Goal: Information Seeking & Learning: Compare options

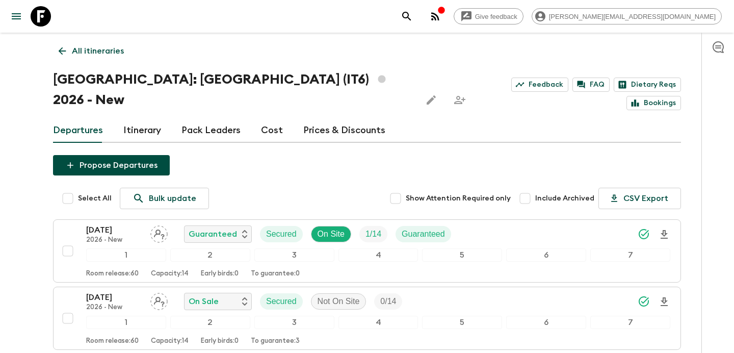
click at [107, 58] on link "All itineraries" at bounding box center [91, 51] width 76 height 20
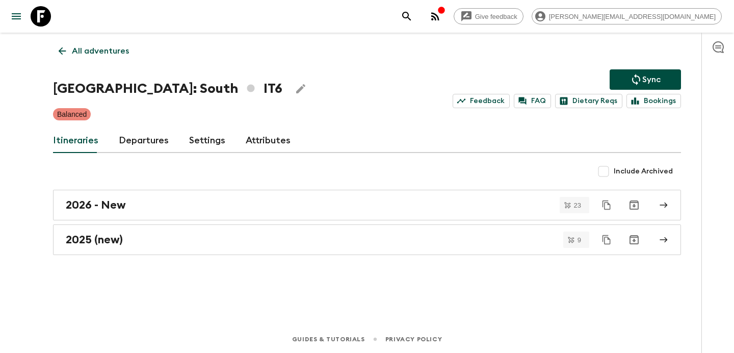
click at [107, 58] on link "All adventures" at bounding box center [94, 51] width 82 height 20
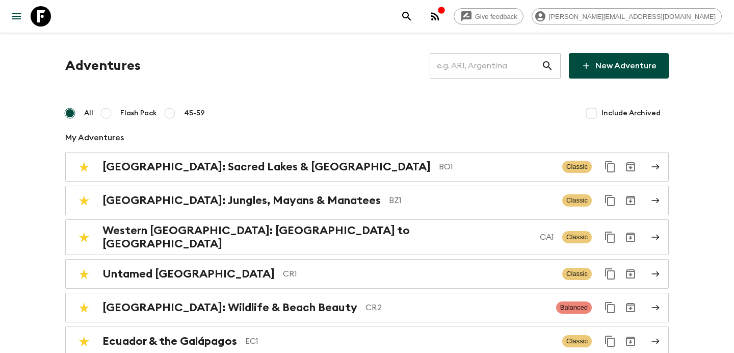
click at [483, 59] on input "text" at bounding box center [486, 66] width 112 height 29
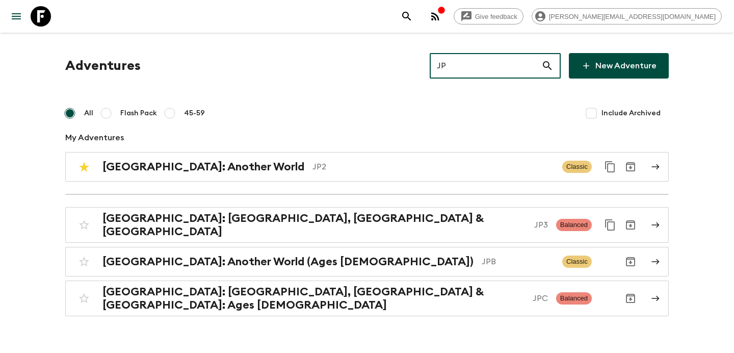
type input "JP2"
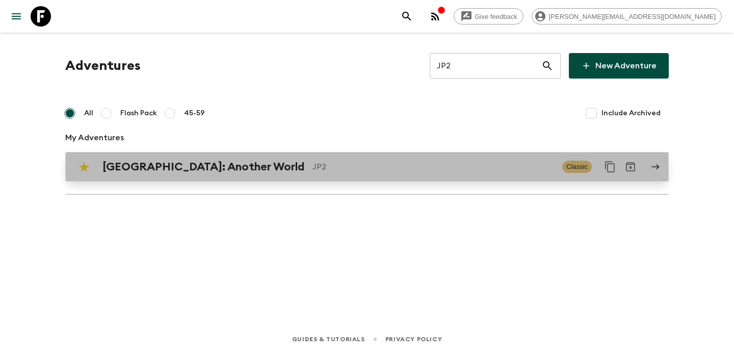
click at [313, 166] on p "JP2" at bounding box center [434, 167] width 242 height 12
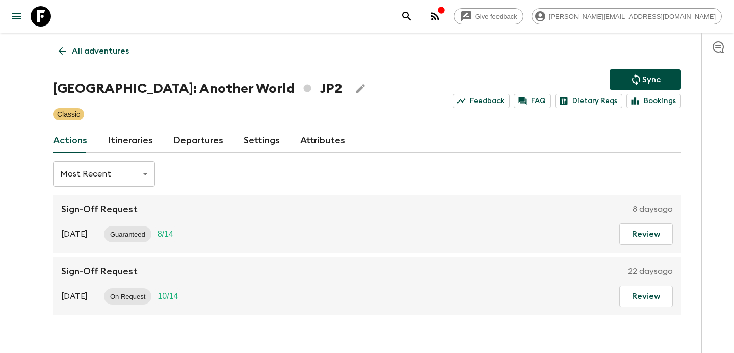
click at [141, 134] on link "Itineraries" at bounding box center [130, 141] width 45 height 24
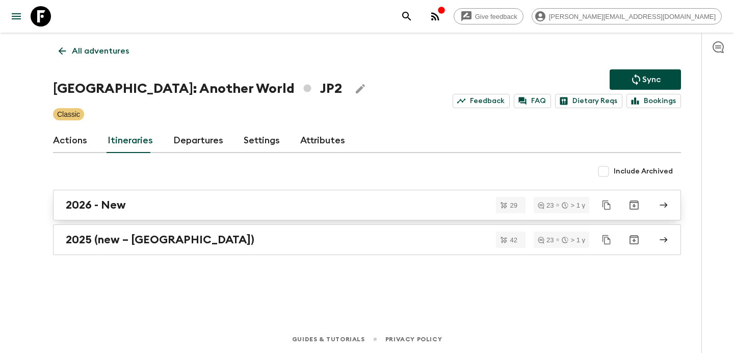
click at [203, 195] on link "2026 - New" at bounding box center [367, 205] width 628 height 31
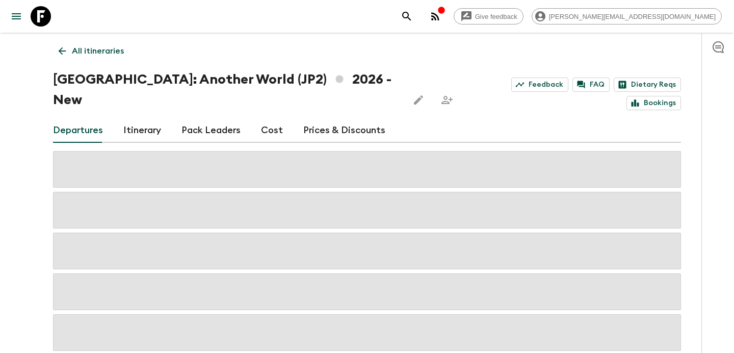
click at [267, 118] on link "Cost" at bounding box center [272, 130] width 22 height 24
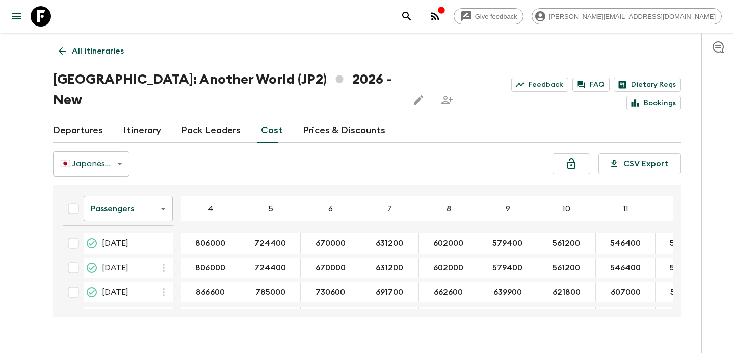
click at [88, 118] on link "Departures" at bounding box center [78, 130] width 50 height 24
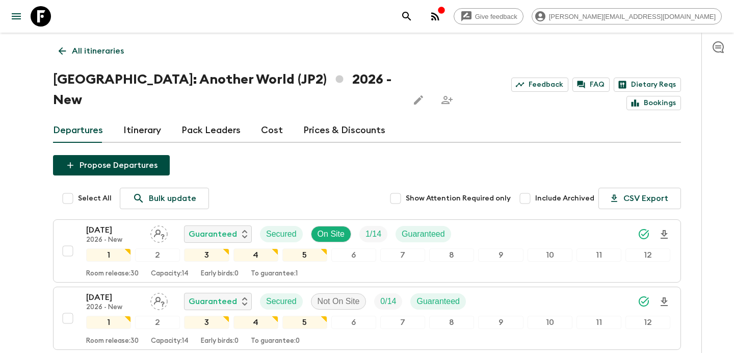
click at [76, 47] on p "All itineraries" at bounding box center [98, 51] width 52 height 12
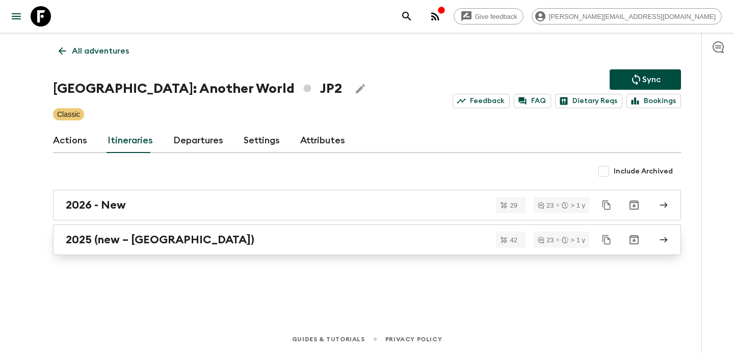
click at [183, 250] on link "2025 (new – [GEOGRAPHIC_DATA])" at bounding box center [367, 239] width 628 height 31
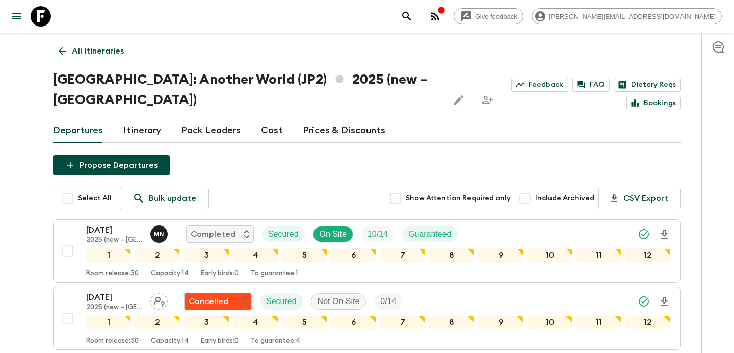
click at [113, 44] on link "All itineraries" at bounding box center [91, 51] width 76 height 20
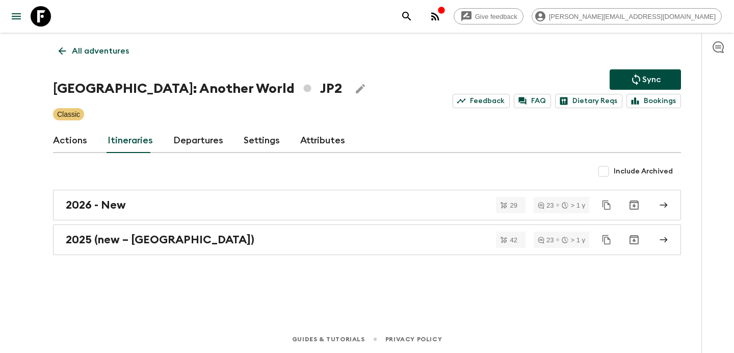
click at [109, 59] on link "All adventures" at bounding box center [94, 51] width 82 height 20
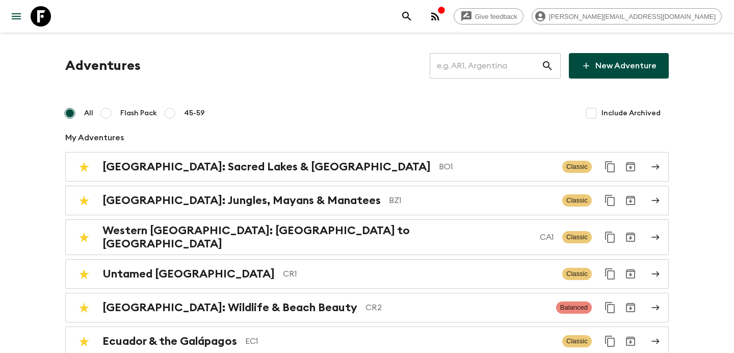
click at [480, 70] on input "text" at bounding box center [486, 66] width 112 height 29
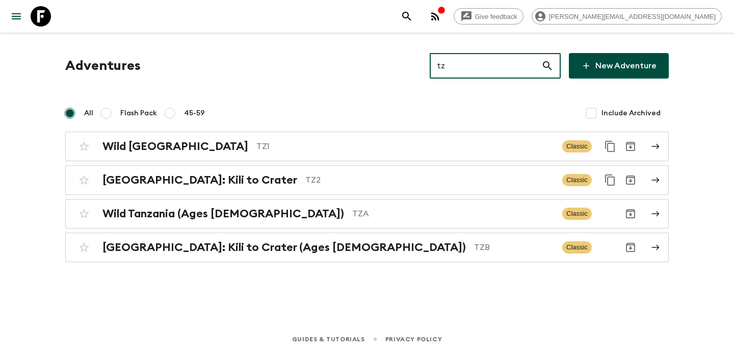
type input "tz1"
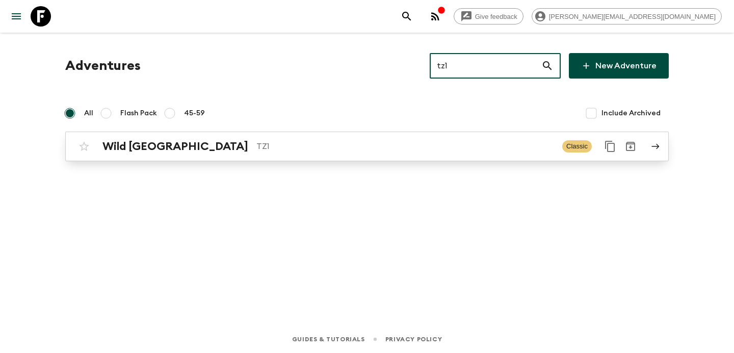
click at [344, 146] on p "TZ1" at bounding box center [406, 146] width 298 height 12
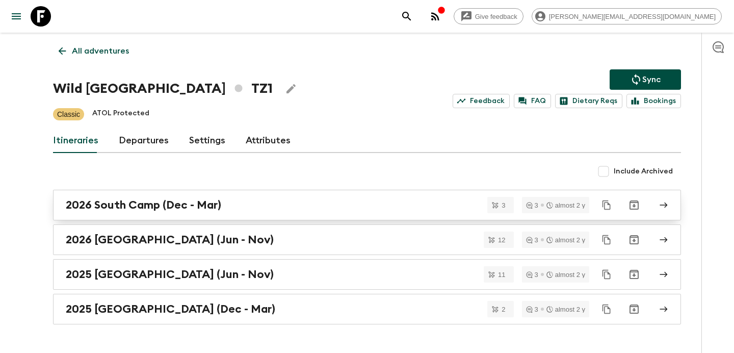
click at [245, 210] on div "2026 South Camp (Dec - Mar)" at bounding box center [357, 204] width 583 height 13
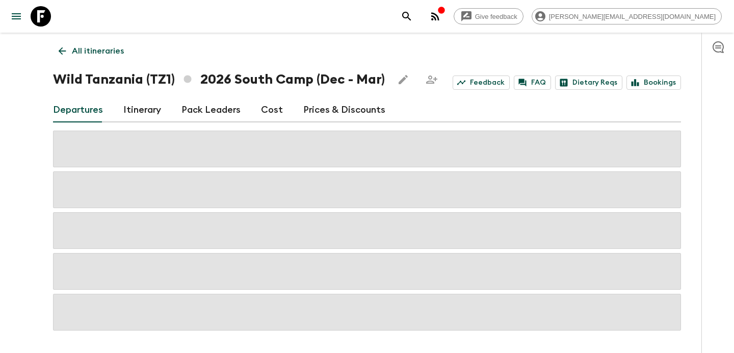
click at [272, 107] on link "Cost" at bounding box center [272, 110] width 22 height 24
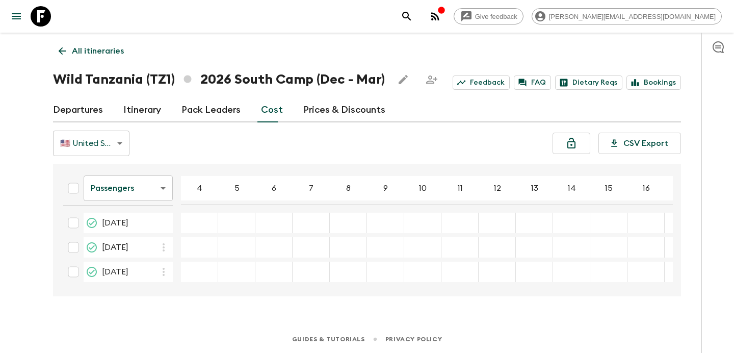
scroll to position [2, 0]
click at [94, 107] on link "Departures" at bounding box center [78, 110] width 50 height 24
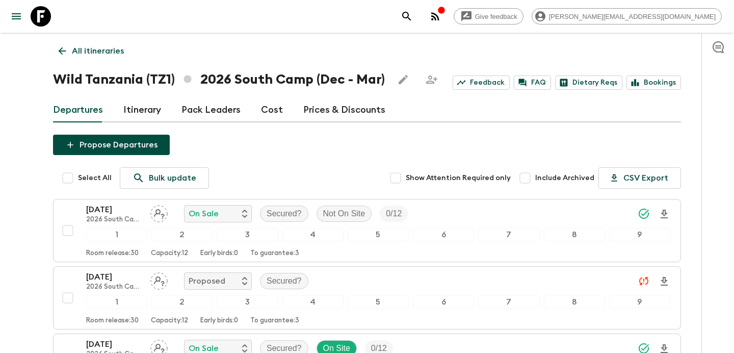
click at [99, 45] on p "All itineraries" at bounding box center [98, 51] width 52 height 12
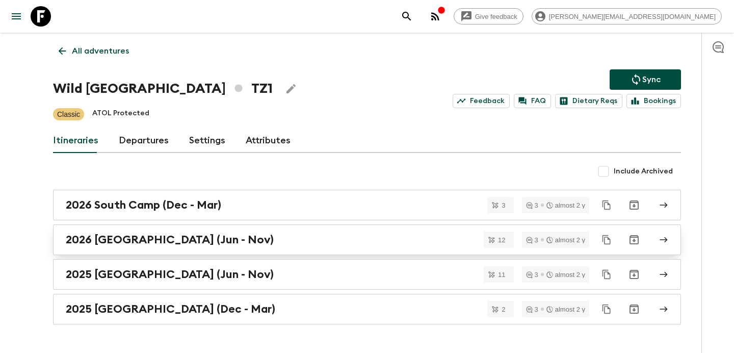
click at [238, 250] on link "2026 [GEOGRAPHIC_DATA] (Jun - Nov)" at bounding box center [367, 239] width 628 height 31
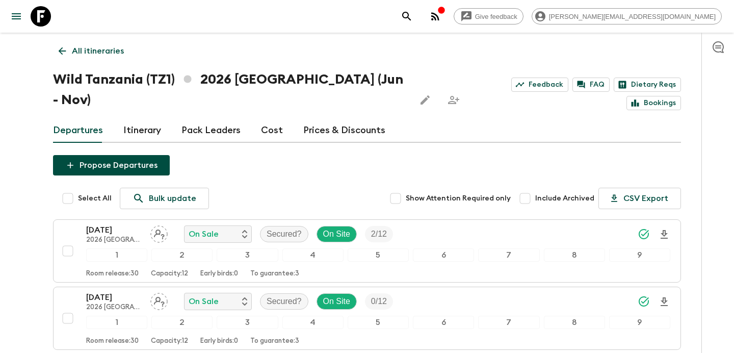
click at [276, 118] on link "Cost" at bounding box center [272, 130] width 22 height 24
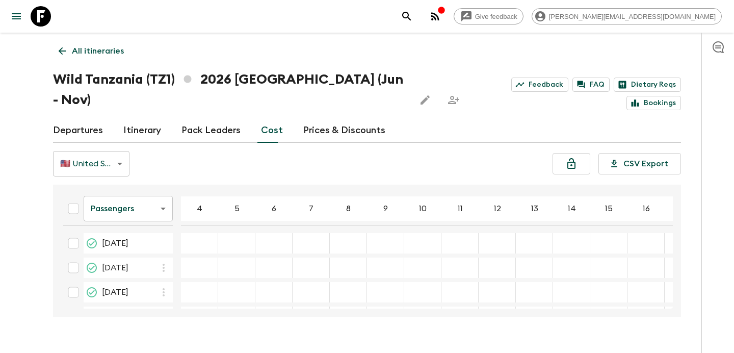
click at [85, 118] on link "Departures" at bounding box center [78, 130] width 50 height 24
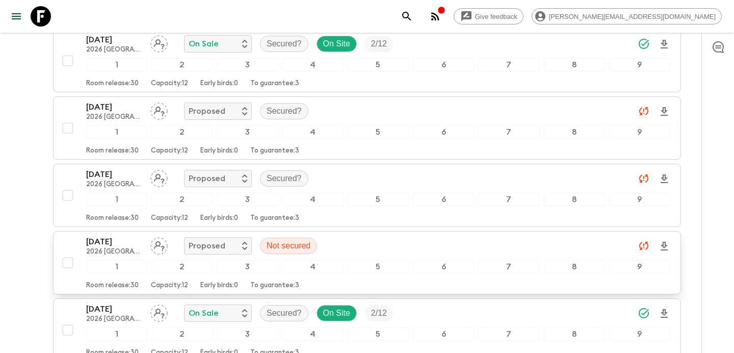
scroll to position [406, 0]
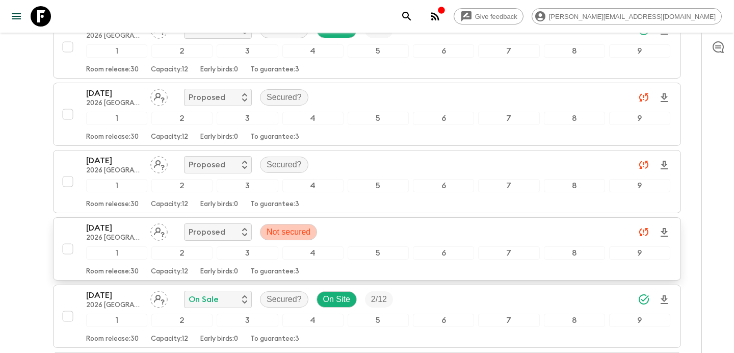
click at [290, 226] on p "Not secured" at bounding box center [289, 232] width 44 height 12
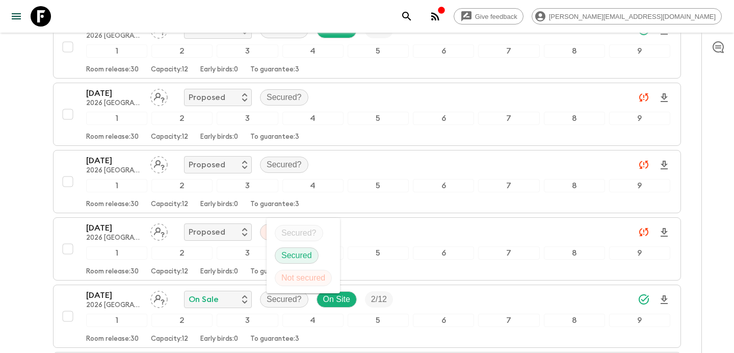
click at [300, 230] on ul "Secured? Secured Not secured" at bounding box center [303, 255] width 73 height 75
click at [353, 210] on div at bounding box center [367, 176] width 734 height 353
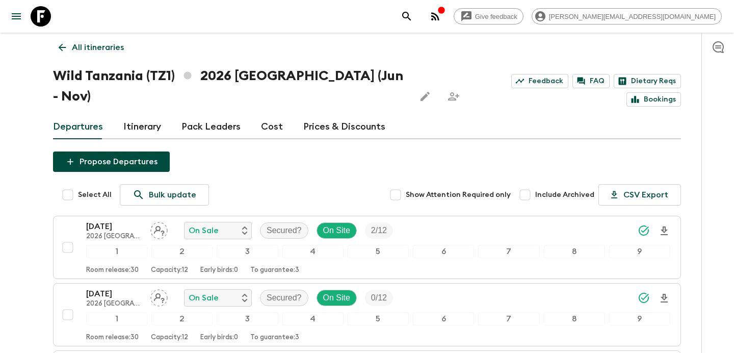
scroll to position [0, 0]
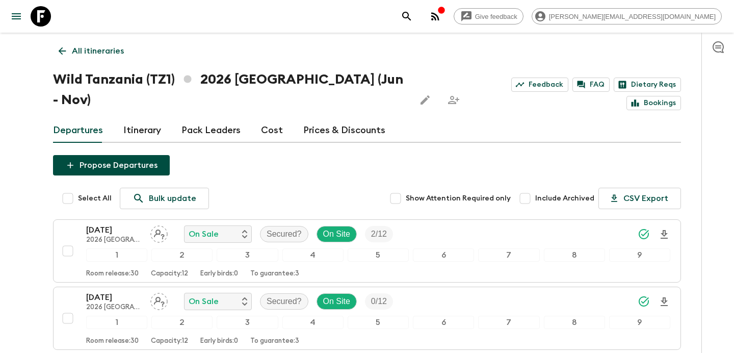
click at [713, 47] on icon "button" at bounding box center [718, 47] width 11 height 12
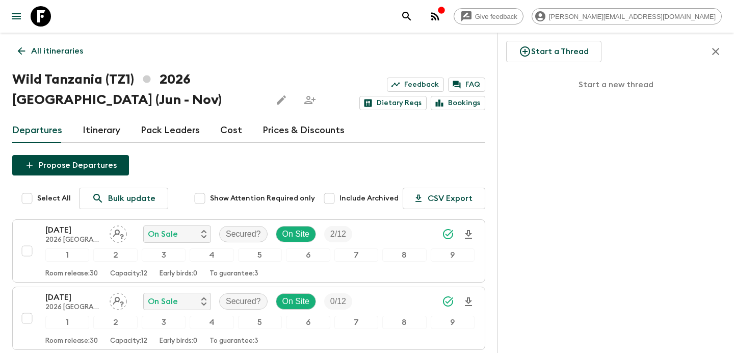
click at [716, 52] on icon "button" at bounding box center [715, 51] width 7 height 7
